Goal: Task Accomplishment & Management: Complete application form

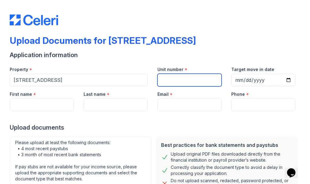
click at [192, 78] on input "Unit number" at bounding box center [189, 80] width 64 height 13
type input "19D"
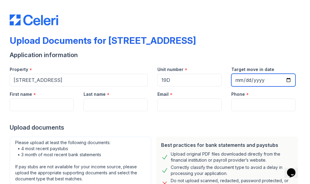
click at [240, 81] on input "Target move in date" at bounding box center [263, 80] width 64 height 13
type input "[DATE]"
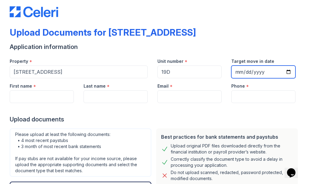
scroll to position [9, 0]
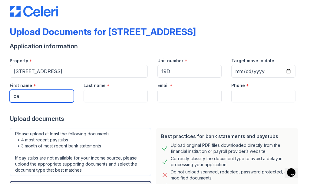
type input "c"
type input "[PERSON_NAME]"
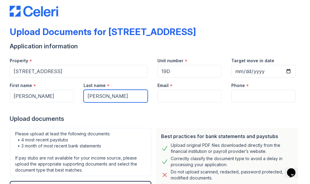
type input "[PERSON_NAME]"
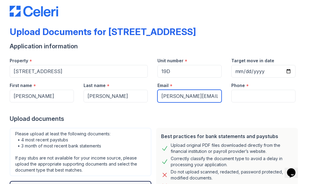
type input "[PERSON_NAME][EMAIL_ADDRESS][PERSON_NAME][DOMAIN_NAME]"
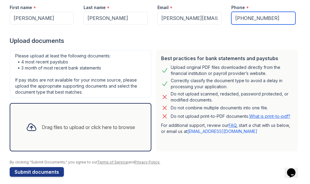
scroll to position [85, 0]
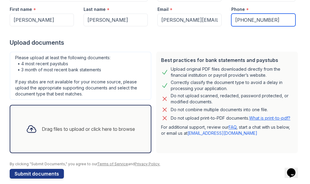
type input "[PHONE_NUMBER]"
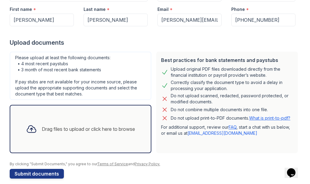
click at [93, 139] on div "Drag files to upload or click here to browse" at bounding box center [80, 129] width 119 height 21
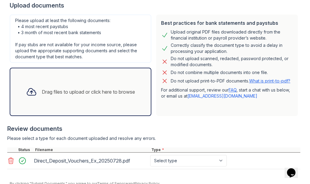
scroll to position [122, 0]
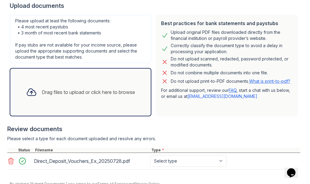
click at [104, 99] on div "Drag files to upload or click here to browse" at bounding box center [80, 92] width 119 height 21
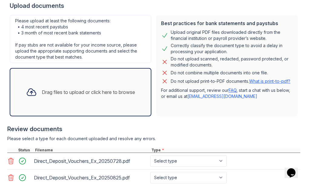
click at [130, 105] on div "Drag files to upload or click here to browse" at bounding box center [81, 92] width 142 height 48
click at [151, 82] on div "Drag files to upload or click here to browse" at bounding box center [81, 92] width 142 height 48
click at [59, 95] on div "Drag files to upload or click here to browse" at bounding box center [88, 92] width 93 height 7
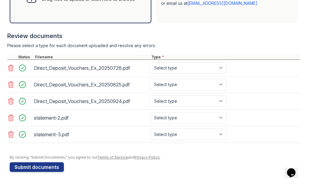
scroll to position [215, 0]
select select "paystub"
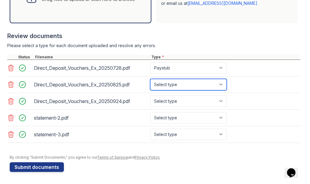
select select "paystub"
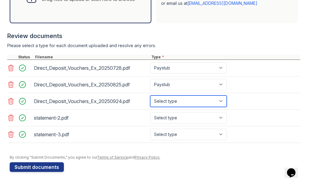
select select "paystub"
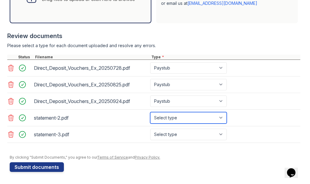
select select "bank_statement"
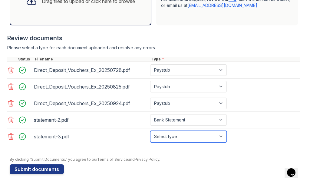
select select "bank_statement"
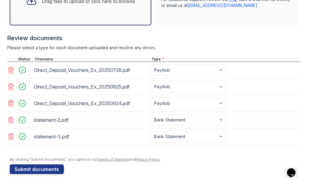
click at [122, 16] on div "Drag files to upload or click here to browse" at bounding box center [81, 1] width 142 height 48
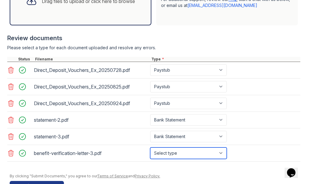
select select "benefit_award_letter"
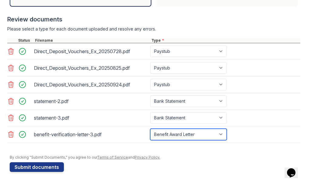
scroll to position [232, 0]
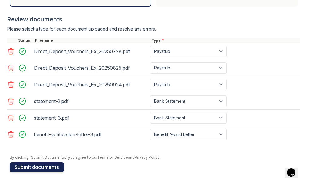
click at [54, 167] on button "Submit documents" at bounding box center [37, 167] width 54 height 10
